Goal: Subscribe to service/newsletter

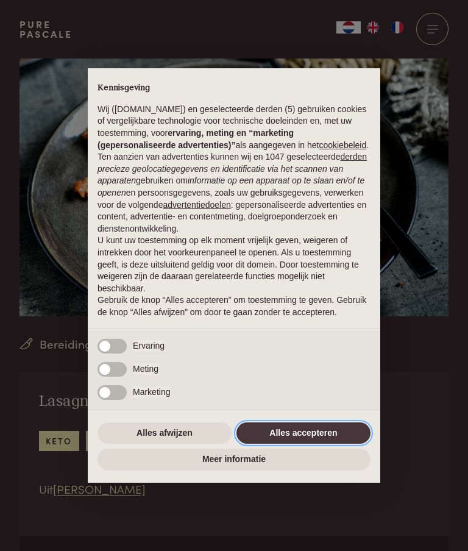
click at [320, 441] on button "Alles accepteren" at bounding box center [303, 433] width 134 height 22
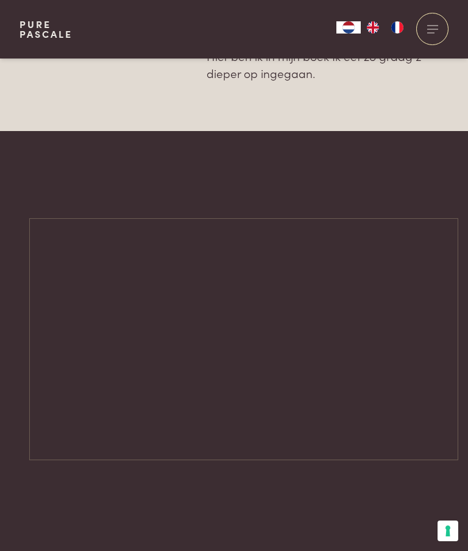
scroll to position [1316, 0]
click at [403, 27] on img "FR" at bounding box center [397, 27] width 15 height 12
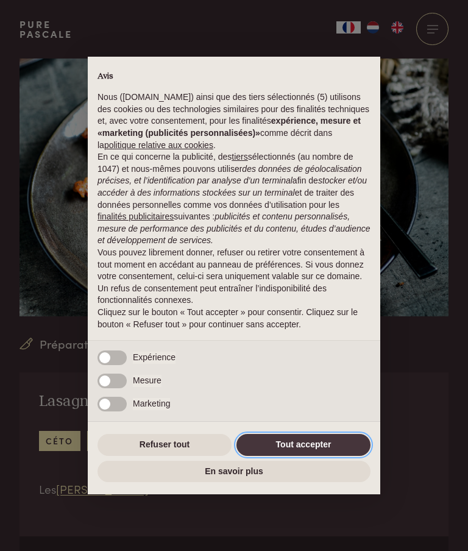
click at [327, 439] on button "Tout accepter" at bounding box center [303, 445] width 134 height 22
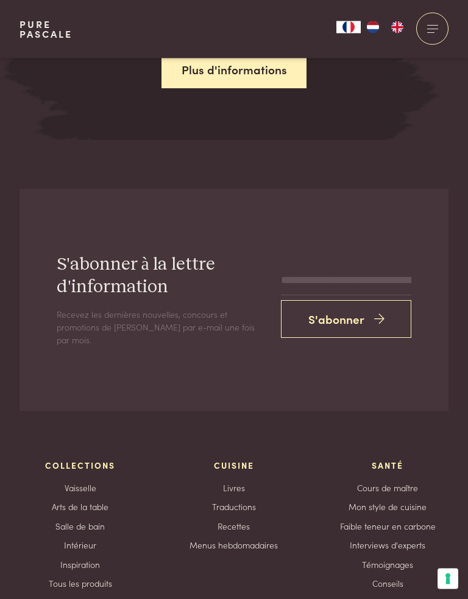
scroll to position [2341, 0]
click at [354, 300] on button "S'abonner" at bounding box center [346, 319] width 130 height 38
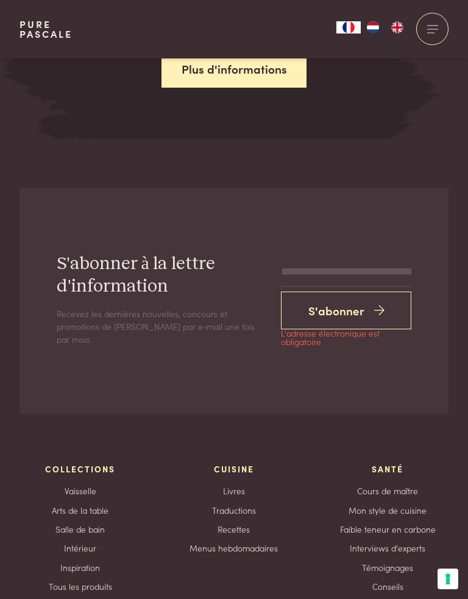
click at [354, 292] on button "S'abonner" at bounding box center [346, 311] width 130 height 38
click at [381, 302] on icon "submit" at bounding box center [379, 311] width 10 height 18
click at [351, 258] on input "email" at bounding box center [346, 272] width 130 height 29
type input "**********"
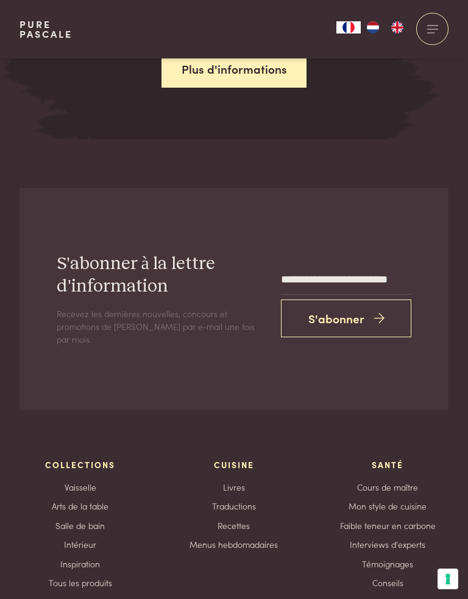
click at [361, 300] on button "S'abonner" at bounding box center [346, 319] width 130 height 38
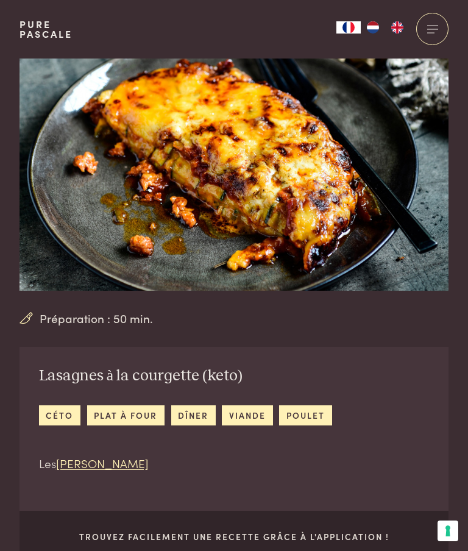
scroll to position [0, 0]
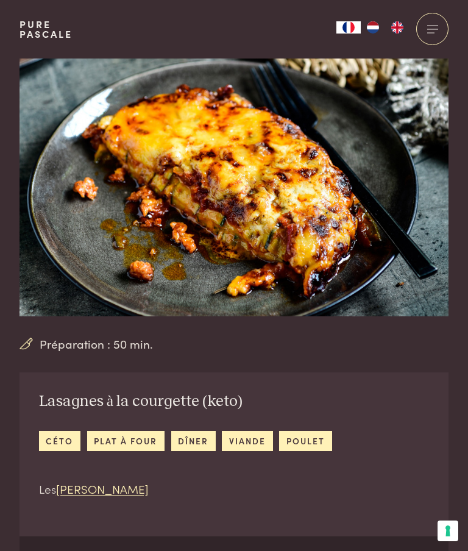
click at [64, 440] on link "céto" at bounding box center [59, 441] width 41 height 20
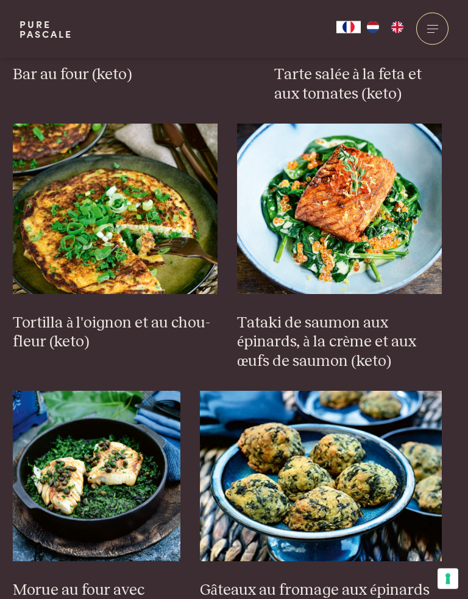
scroll to position [1315, 7]
click at [377, 243] on img at bounding box center [339, 209] width 205 height 171
